Goal: Complete application form

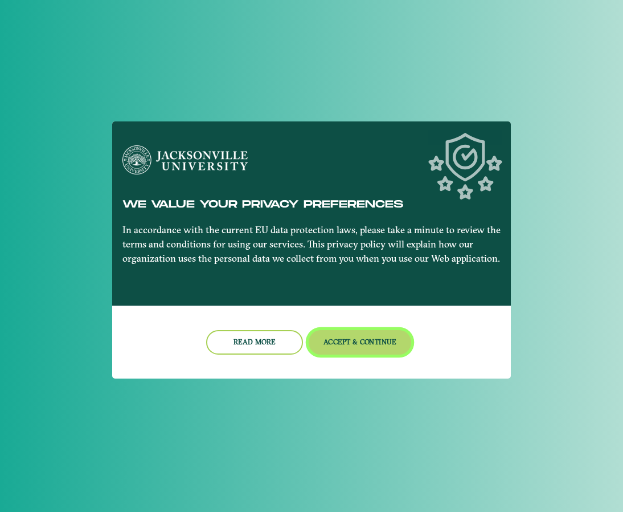
click at [354, 344] on button "Accept & Continue" at bounding box center [360, 342] width 103 height 25
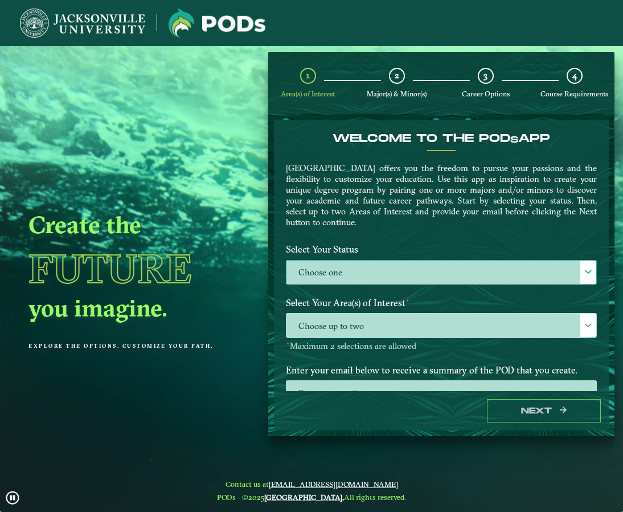
click at [421, 275] on label "Choose one" at bounding box center [442, 272] width 310 height 25
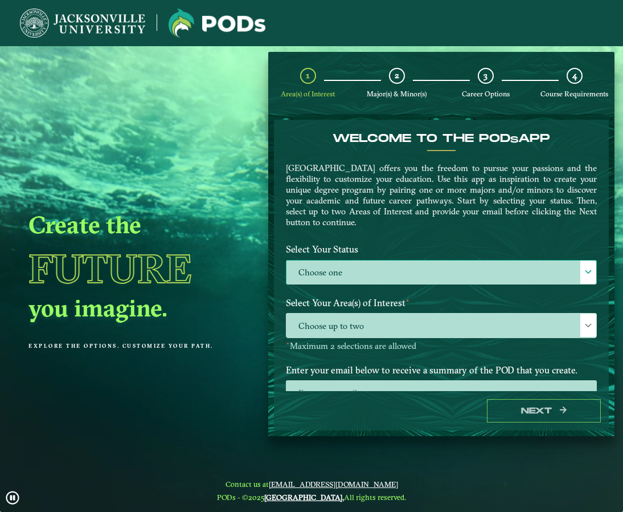
scroll to position [6, 52]
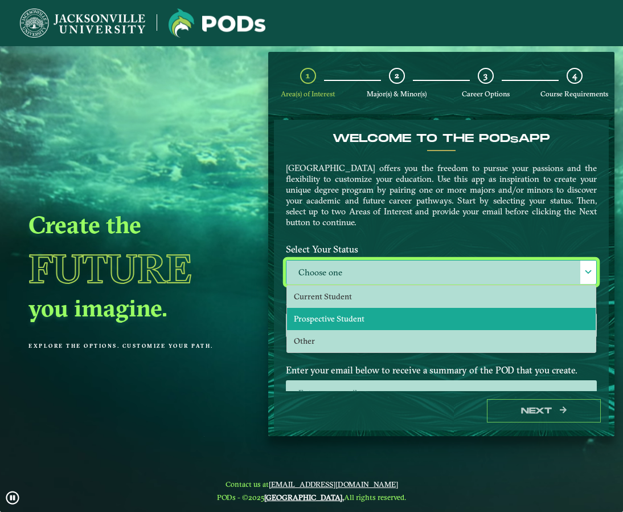
click at [356, 317] on span "Prospective Student" at bounding box center [329, 318] width 71 height 10
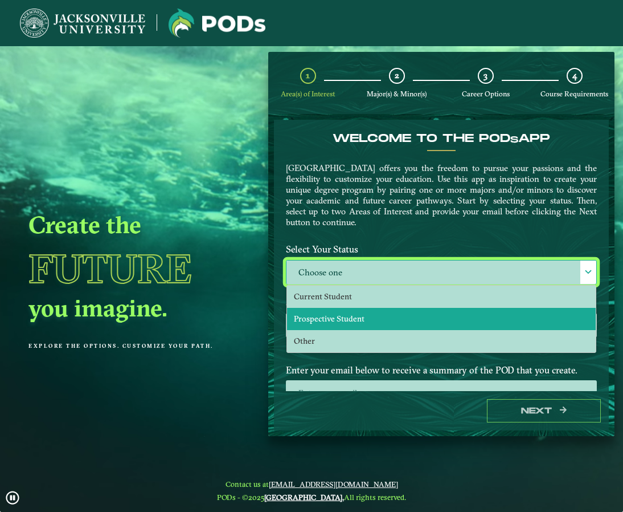
select select "[object Object]"
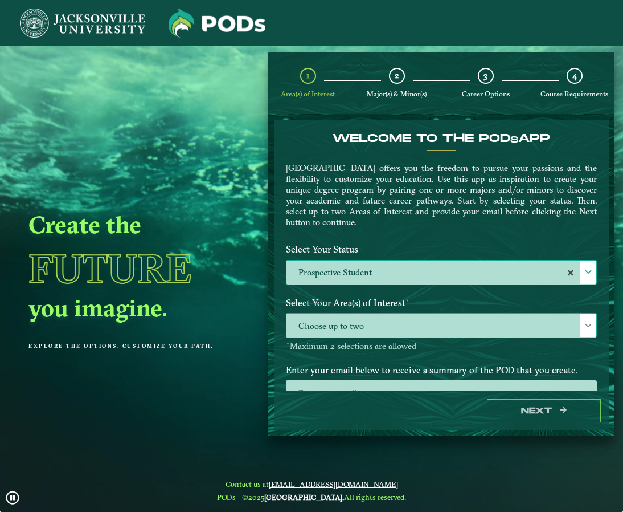
click at [410, 321] on span "Choose up to two" at bounding box center [442, 325] width 310 height 25
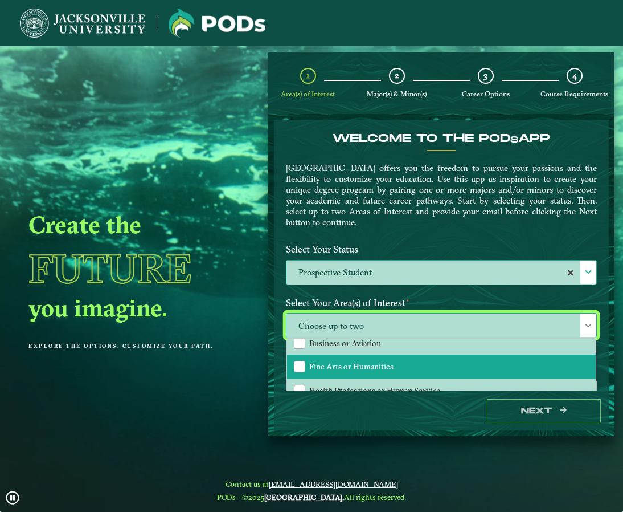
scroll to position [72, 0]
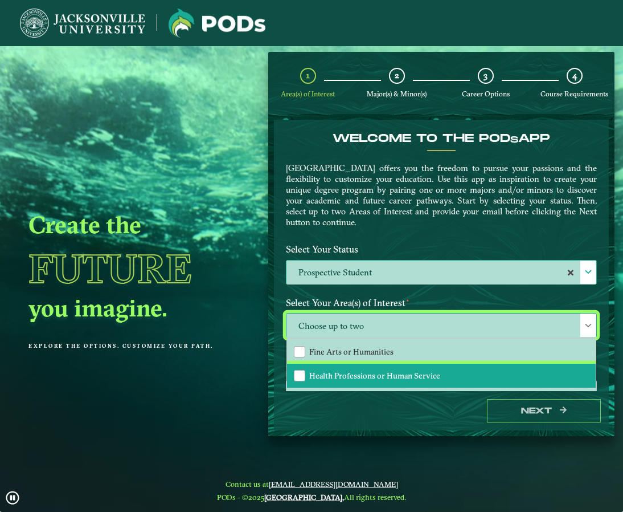
click at [425, 368] on li "Health Professions or Human Service" at bounding box center [441, 376] width 309 height 24
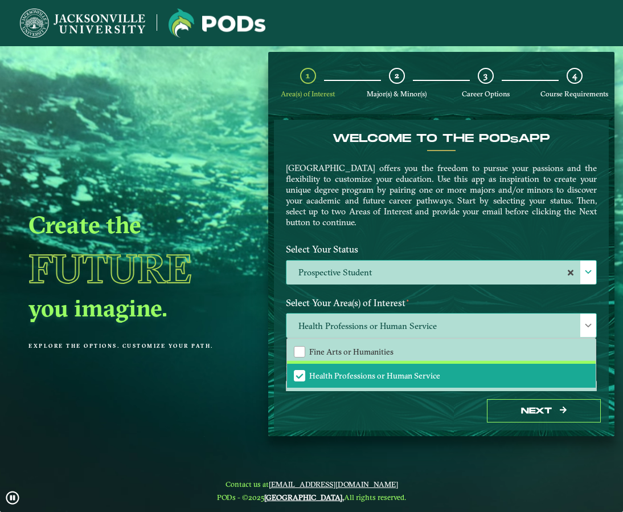
scroll to position [57, 0]
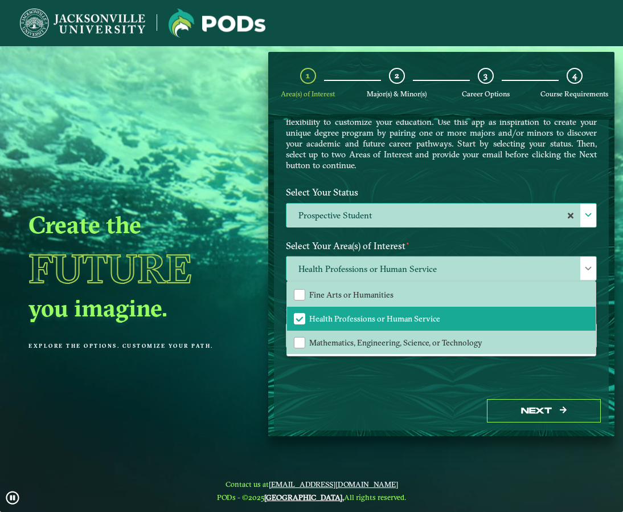
click at [585, 264] on span at bounding box center [589, 268] width 8 height 8
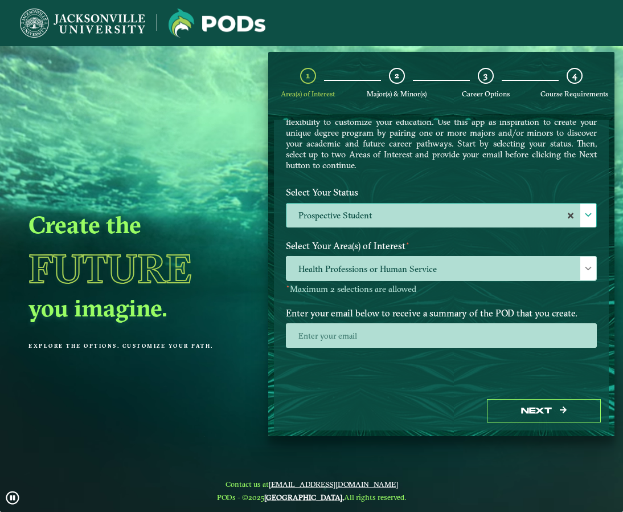
click at [585, 215] on span at bounding box center [589, 215] width 8 height 8
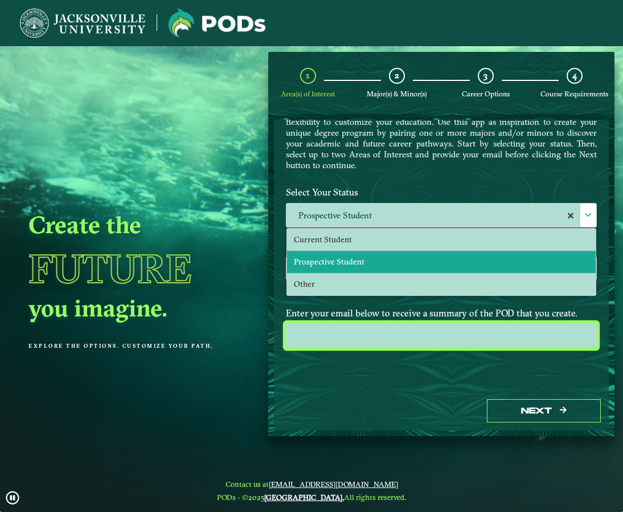
click at [364, 337] on input "email" at bounding box center [441, 335] width 311 height 25
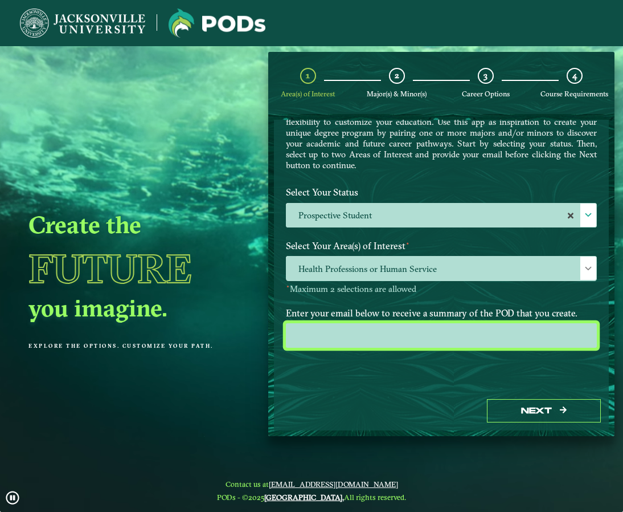
type input "[EMAIL_ADDRESS][DOMAIN_NAME]"
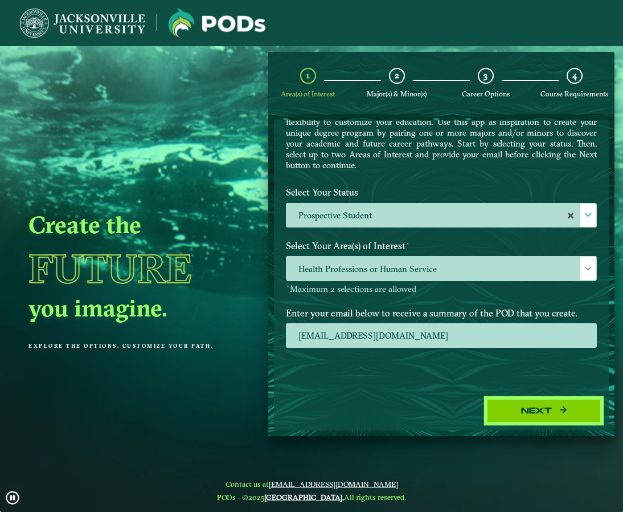
click at [526, 414] on button "Next" at bounding box center [544, 410] width 114 height 23
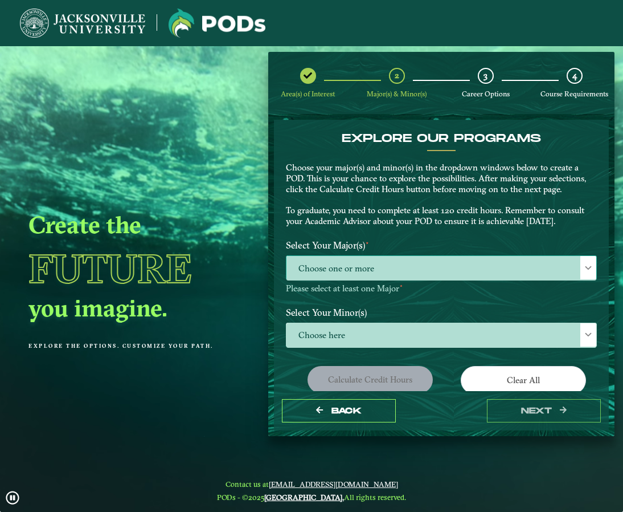
click at [394, 265] on span "Choose one or more" at bounding box center [442, 268] width 310 height 25
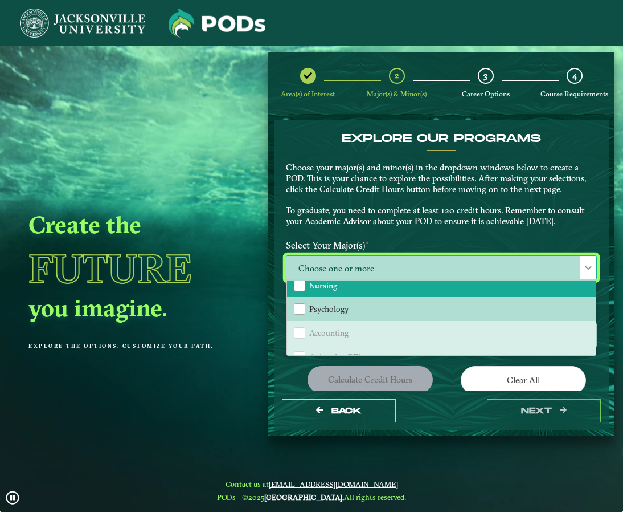
click at [325, 290] on span "Nursing" at bounding box center [323, 285] width 28 height 10
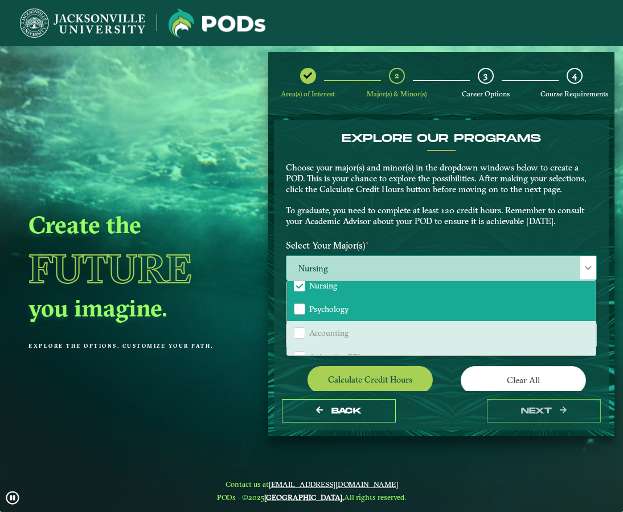
scroll to position [0, 0]
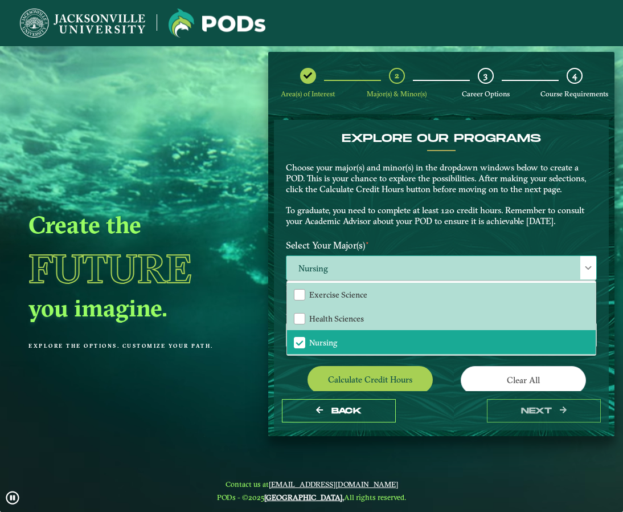
click at [585, 266] on span at bounding box center [589, 268] width 8 height 8
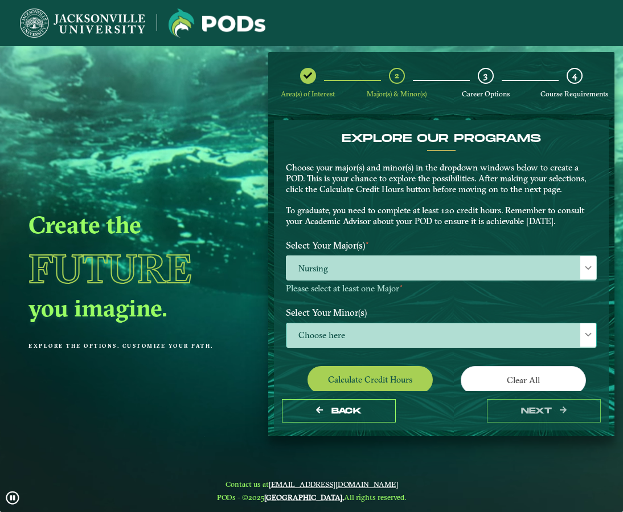
click at [454, 332] on span "Choose here" at bounding box center [442, 335] width 310 height 25
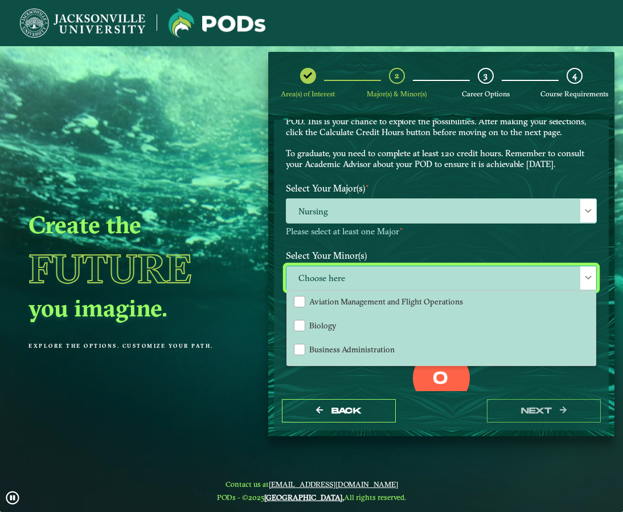
scroll to position [171, 0]
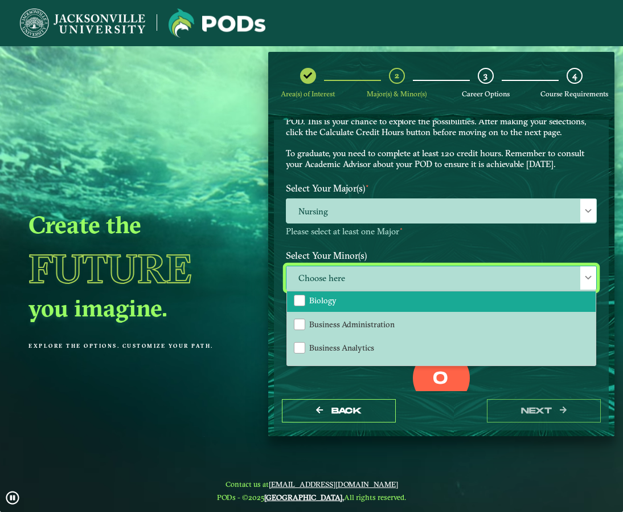
click at [416, 307] on li "Biology" at bounding box center [441, 300] width 309 height 24
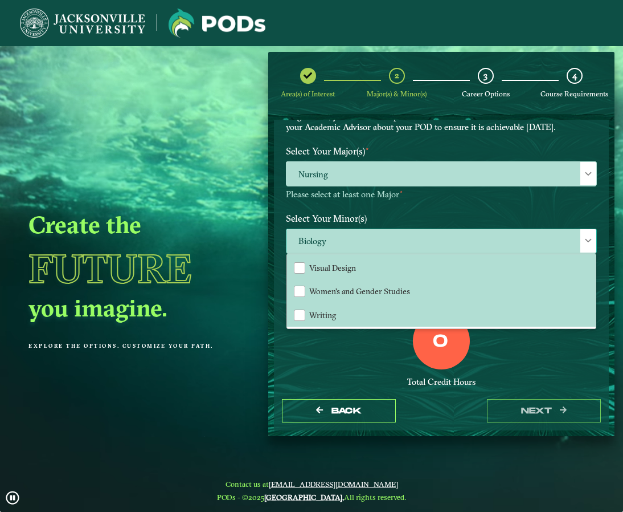
scroll to position [114, 0]
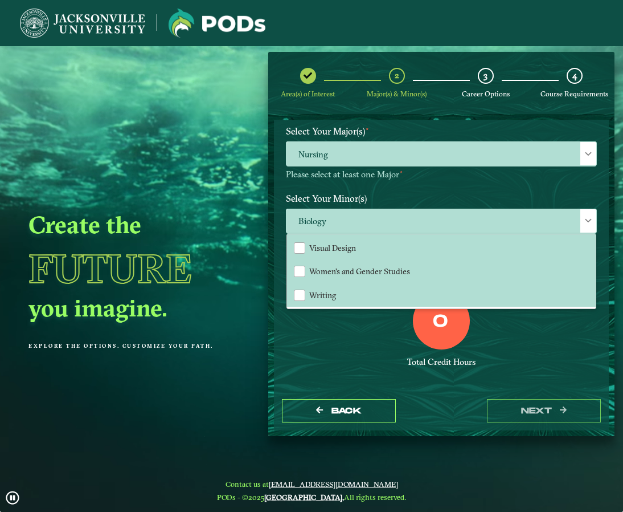
click at [351, 328] on div "0 Total Credit Hours" at bounding box center [442, 340] width 328 height 97
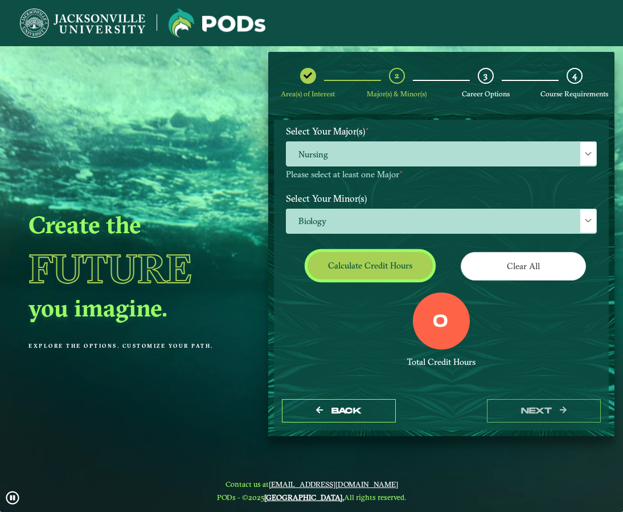
click at [394, 263] on button "Calculate credit hours" at bounding box center [370, 265] width 125 height 27
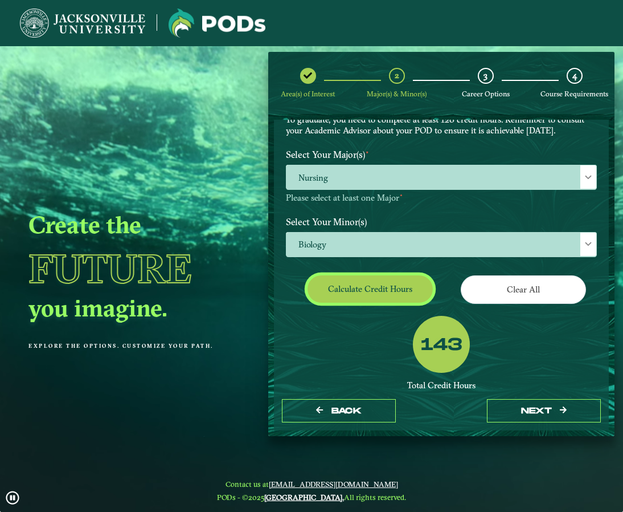
scroll to position [34, 0]
